Goal: Transaction & Acquisition: Subscribe to service/newsletter

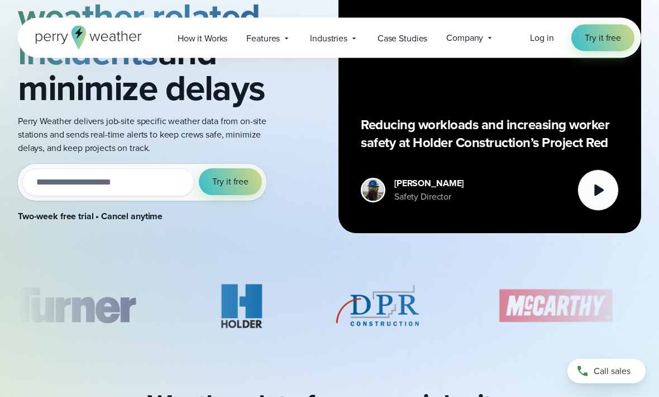
scroll to position [164, 0]
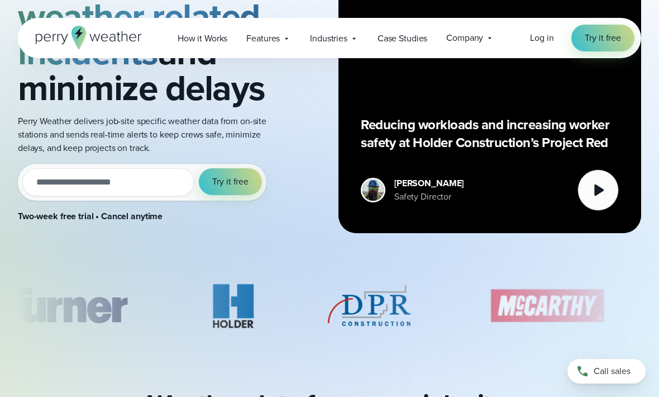
click at [232, 191] on button "Try it free" at bounding box center [230, 181] width 63 height 27
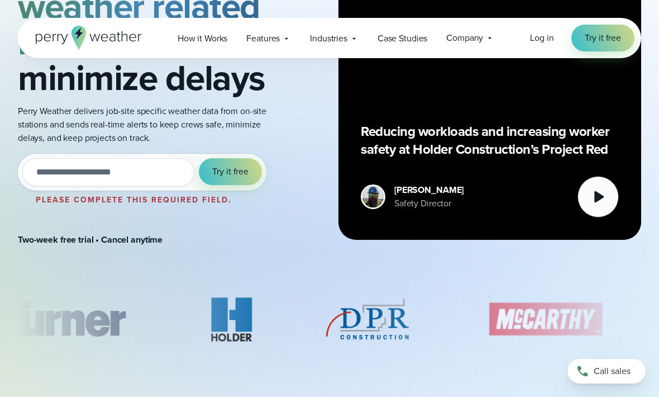
click at [240, 193] on div "Try it out with a free two-week trial. Start today. Please complete this requir…" at bounding box center [142, 189] width 249 height 70
click at [240, 184] on button "Try it free" at bounding box center [230, 171] width 63 height 27
click at [240, 183] on button "Try it free" at bounding box center [230, 171] width 63 height 27
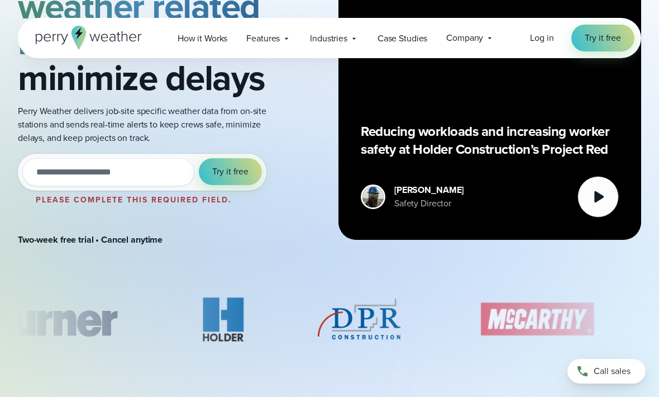
click at [254, 182] on button "Try it free" at bounding box center [230, 171] width 63 height 27
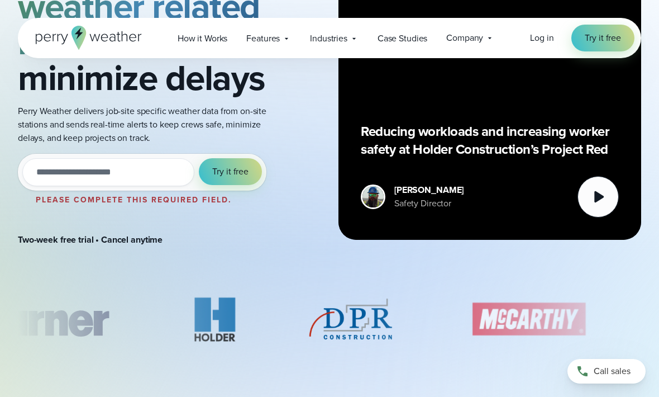
click at [255, 183] on button "Try it free" at bounding box center [230, 171] width 63 height 27
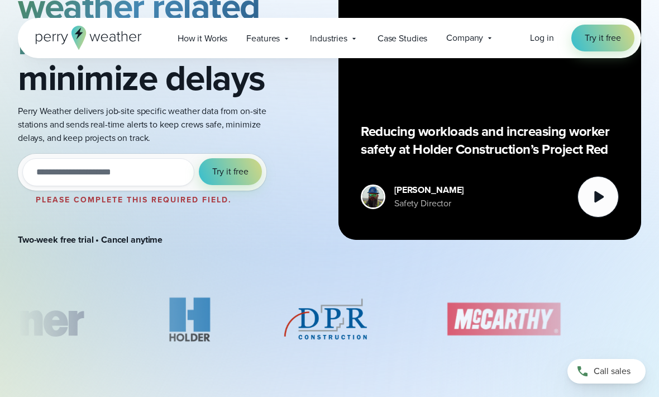
click at [244, 176] on span "Try it free" at bounding box center [230, 171] width 36 height 13
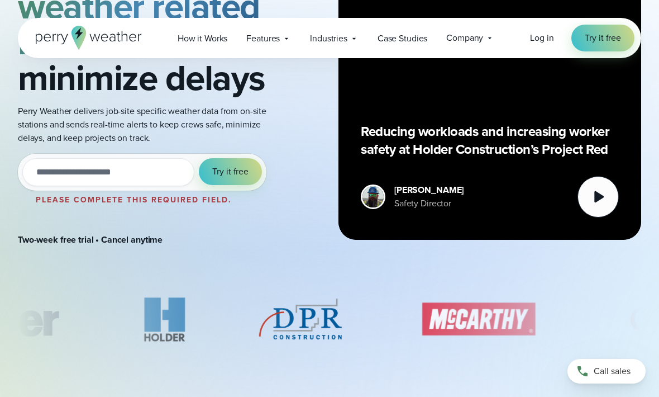
click at [234, 173] on span "Try it free" at bounding box center [230, 171] width 36 height 13
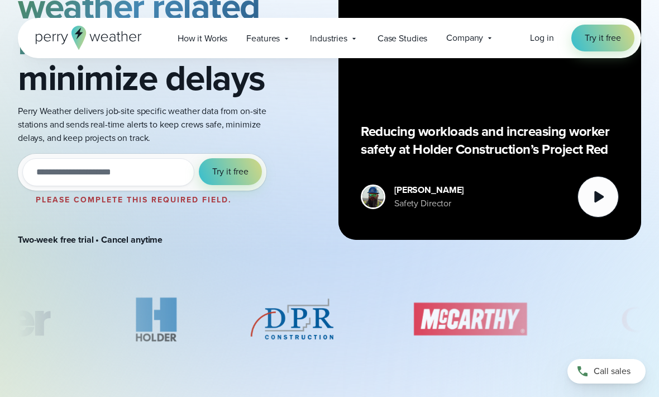
click at [140, 171] on input "email" at bounding box center [108, 172] width 172 height 28
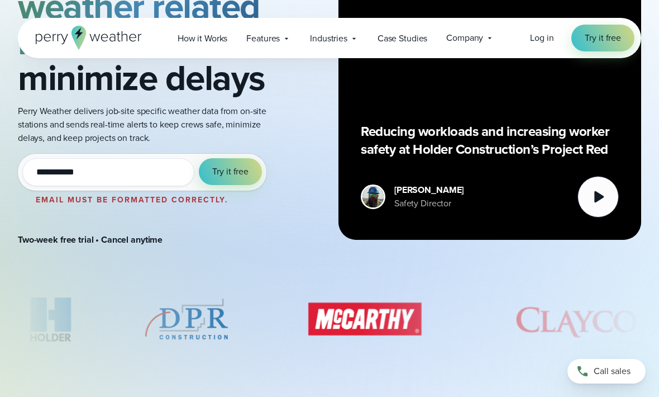
type input "**********"
click at [224, 164] on button "Try it free" at bounding box center [230, 171] width 63 height 27
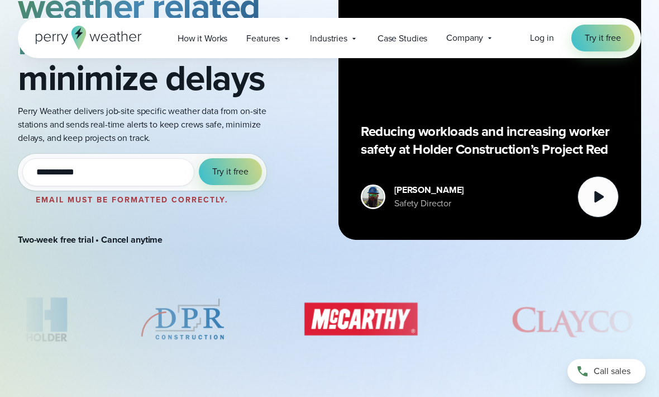
click at [223, 163] on button "Try it free" at bounding box center [230, 171] width 63 height 27
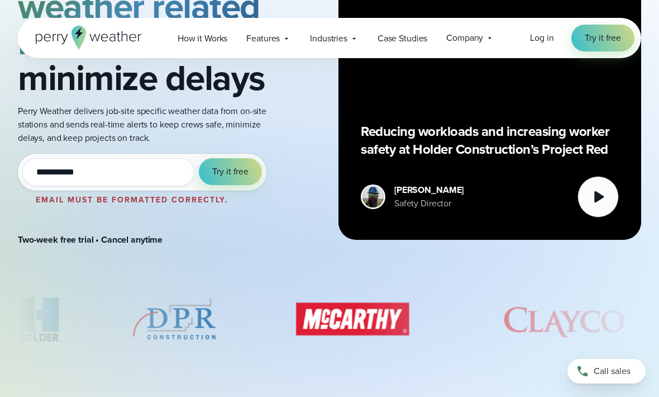
click at [236, 171] on span "Try it free" at bounding box center [230, 171] width 36 height 13
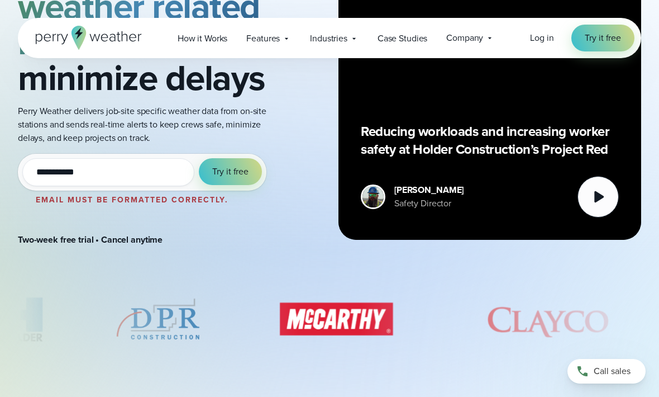
click at [243, 177] on span "Try it free" at bounding box center [230, 171] width 36 height 13
click at [243, 176] on span "Try it free" at bounding box center [230, 171] width 36 height 13
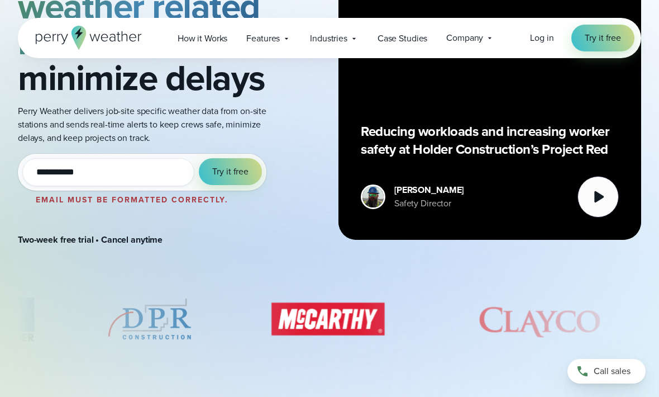
click at [228, 184] on button "Try it free" at bounding box center [230, 171] width 63 height 27
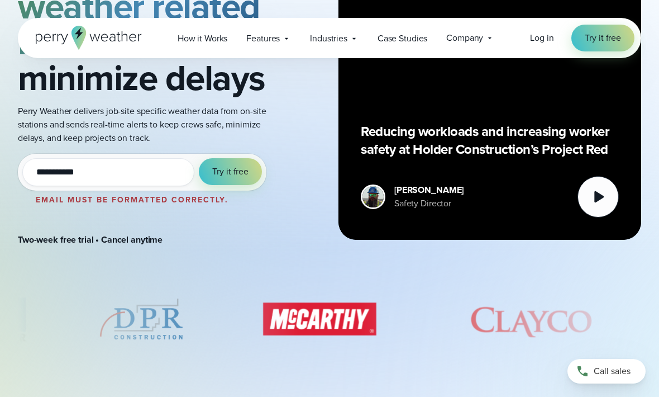
click at [227, 184] on button "Try it free" at bounding box center [230, 171] width 63 height 27
